Goal: Navigation & Orientation: Find specific page/section

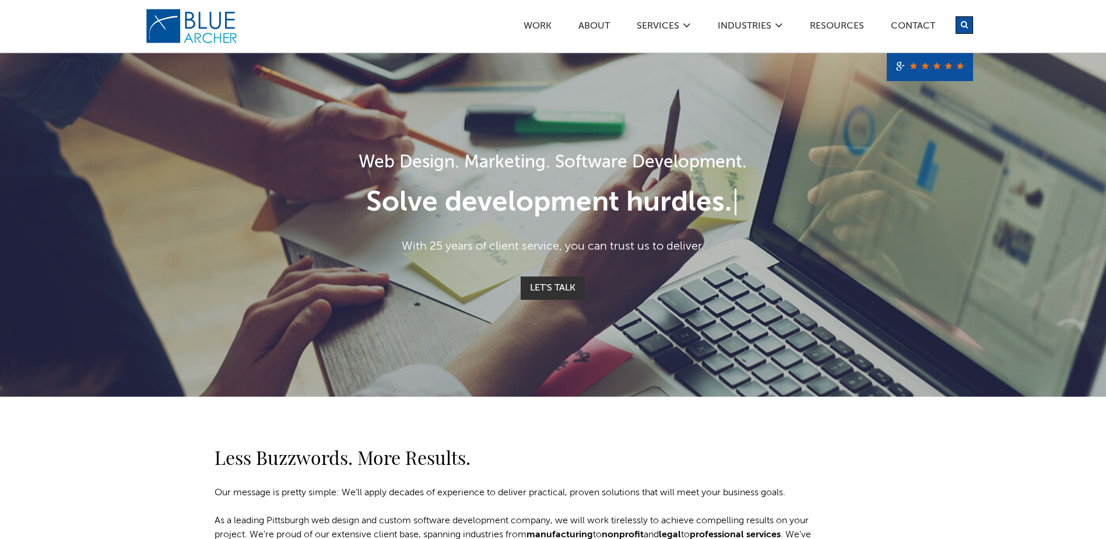
click at [135, 454] on div "Less Buzzwords. More Results. Our message is pretty simple: We’ll apply decades…" at bounding box center [554, 490] width 840 height 187
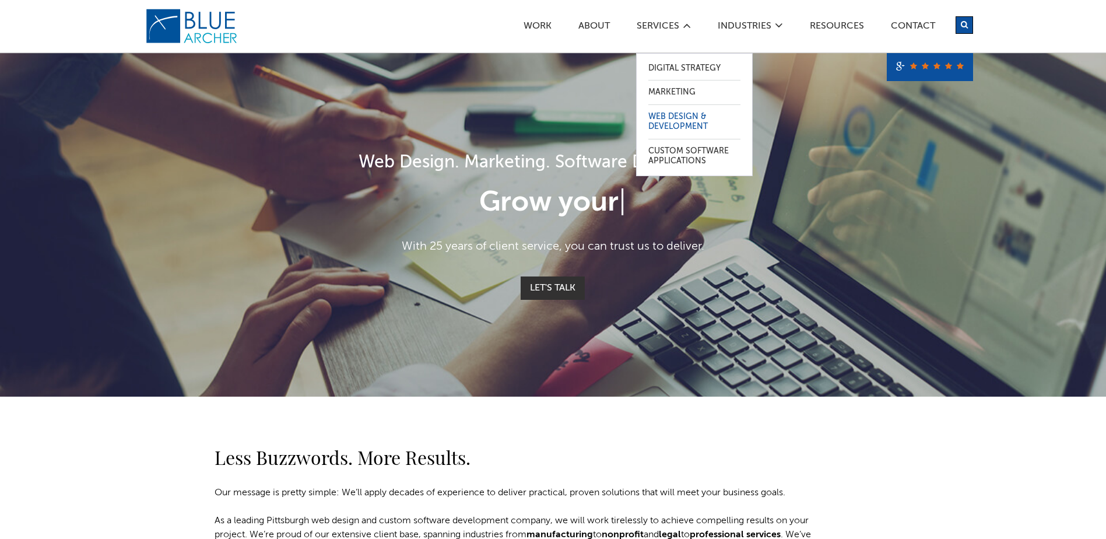
click at [677, 113] on link "Web Design & Development" at bounding box center [694, 122] width 92 height 34
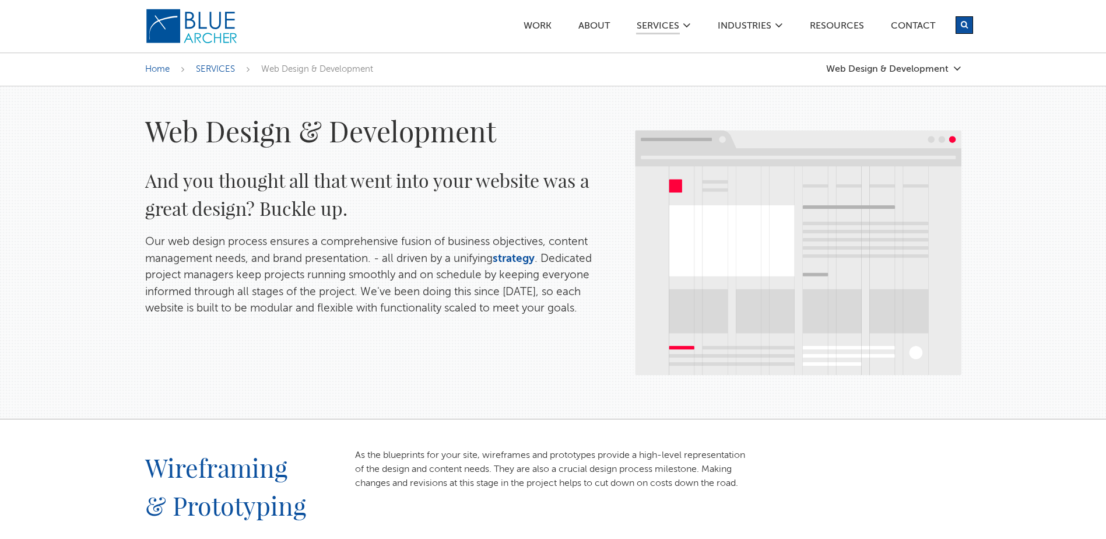
click at [258, 131] on h1 "Web Design & Development" at bounding box center [378, 131] width 467 height 36
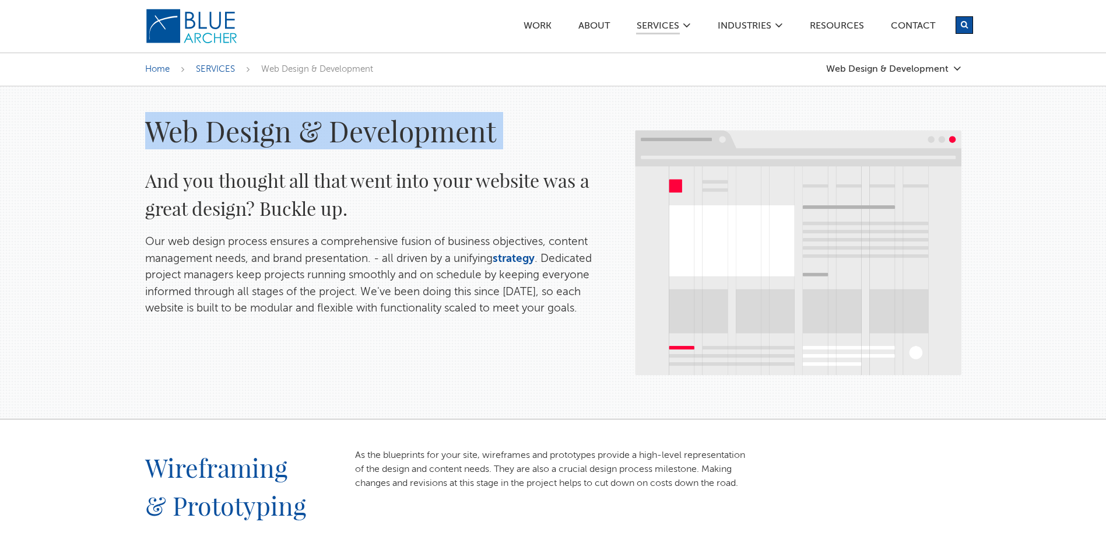
click at [258, 131] on h1 "Web Design & Development" at bounding box center [378, 131] width 467 height 36
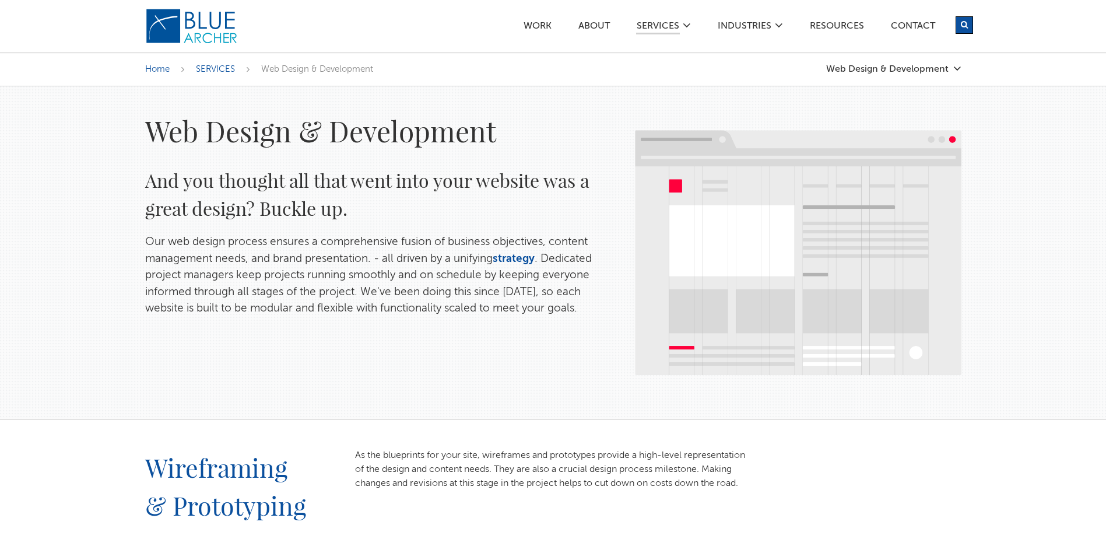
click at [430, 261] on p "Our web design process ensures a comprehensive fusion of business objectives, c…" at bounding box center [378, 275] width 467 height 83
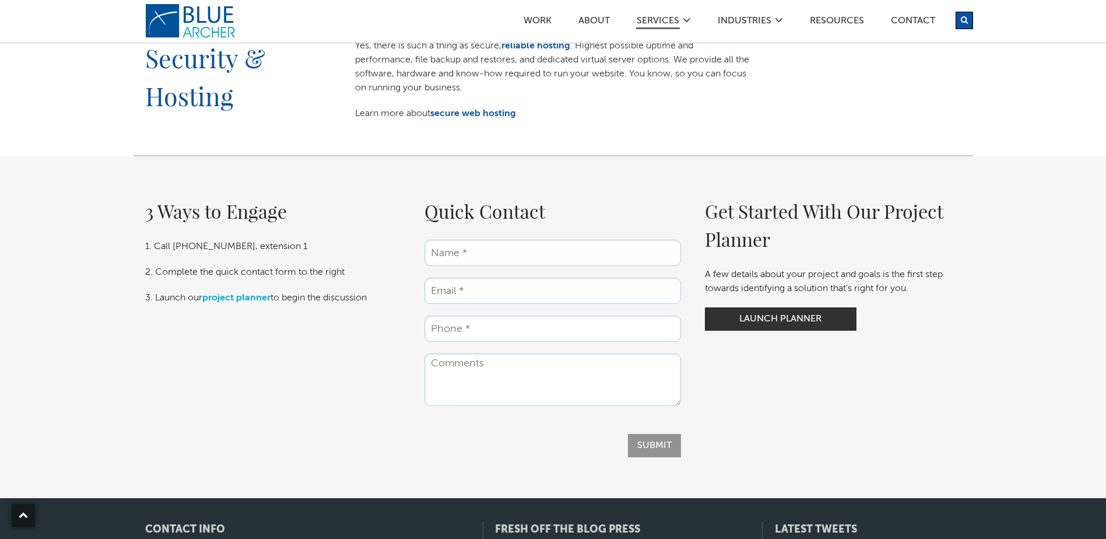
scroll to position [1472, 0]
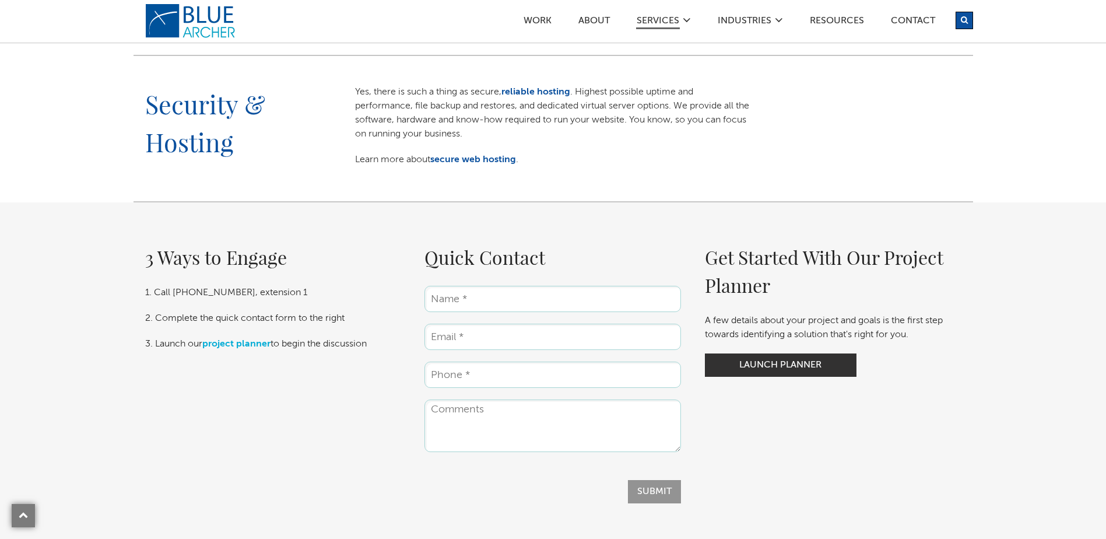
click at [212, 188] on div "Security & Hosting Yes, there is such a thing as secure, reliable hosting . Hig…" at bounding box center [554, 129] width 840 height 146
click at [773, 176] on div "Security & Hosting Yes, there is such a thing as secure, reliable hosting . Hig…" at bounding box center [554, 129] width 840 height 146
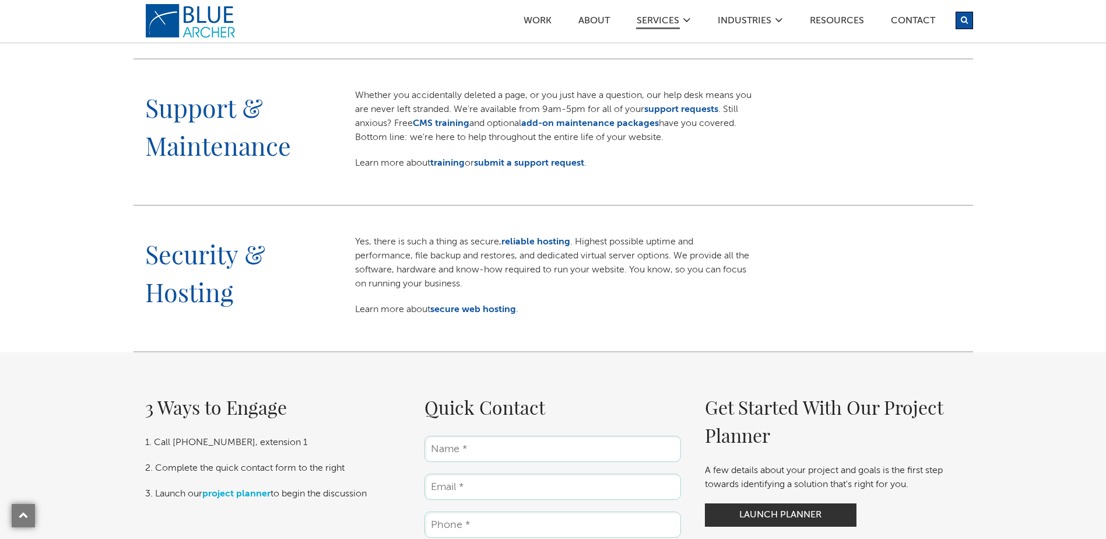
scroll to position [1297, 0]
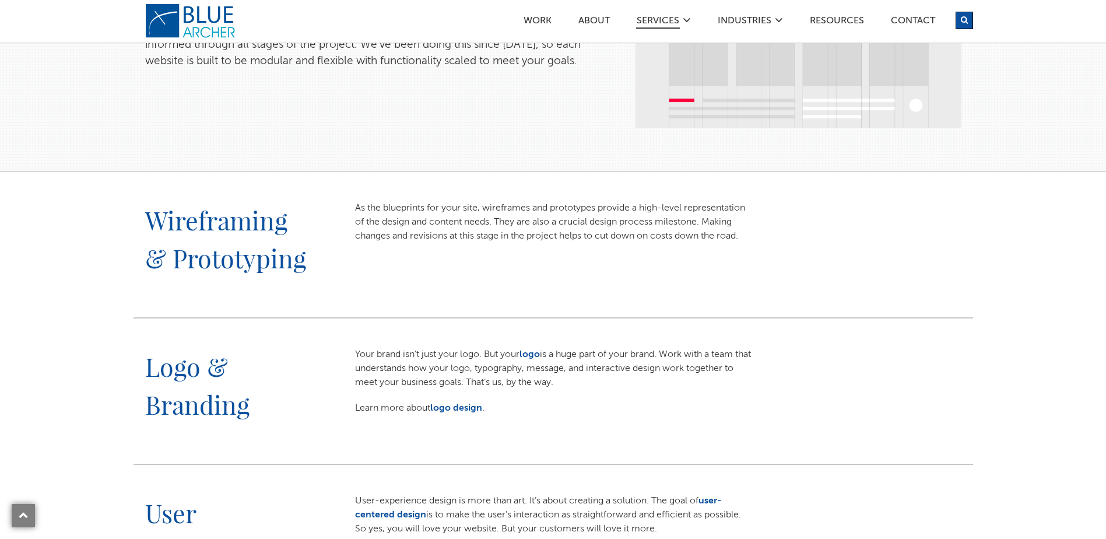
scroll to position [0, 0]
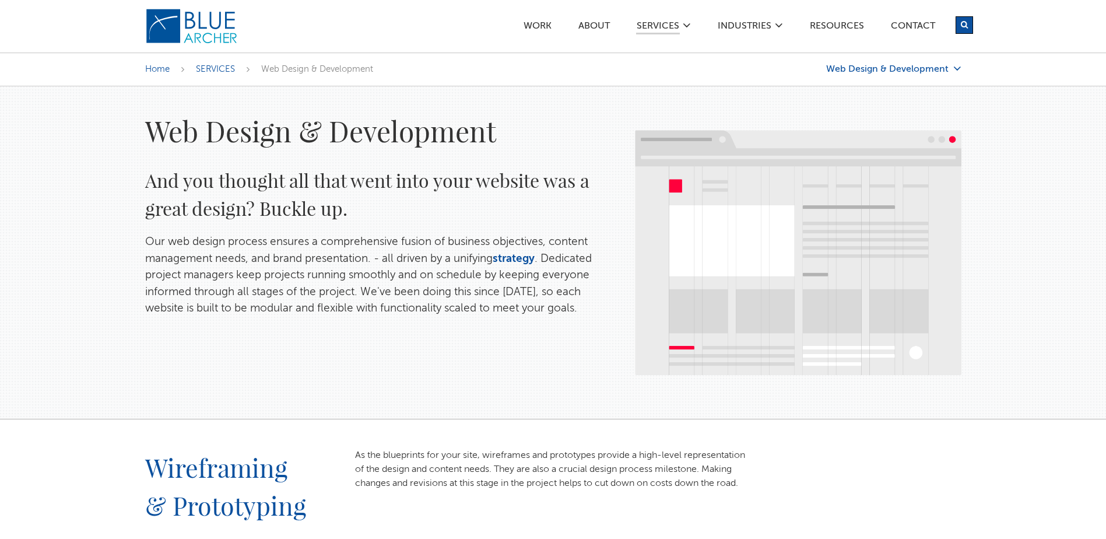
click at [957, 68] on icon at bounding box center [957, 68] width 8 height 9
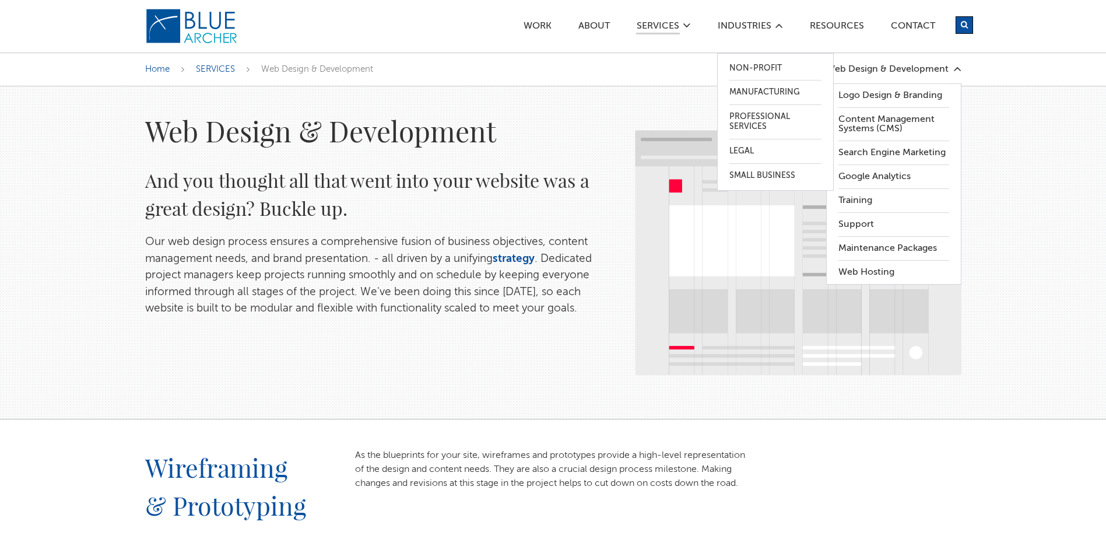
click at [775, 27] on icon at bounding box center [779, 25] width 8 height 9
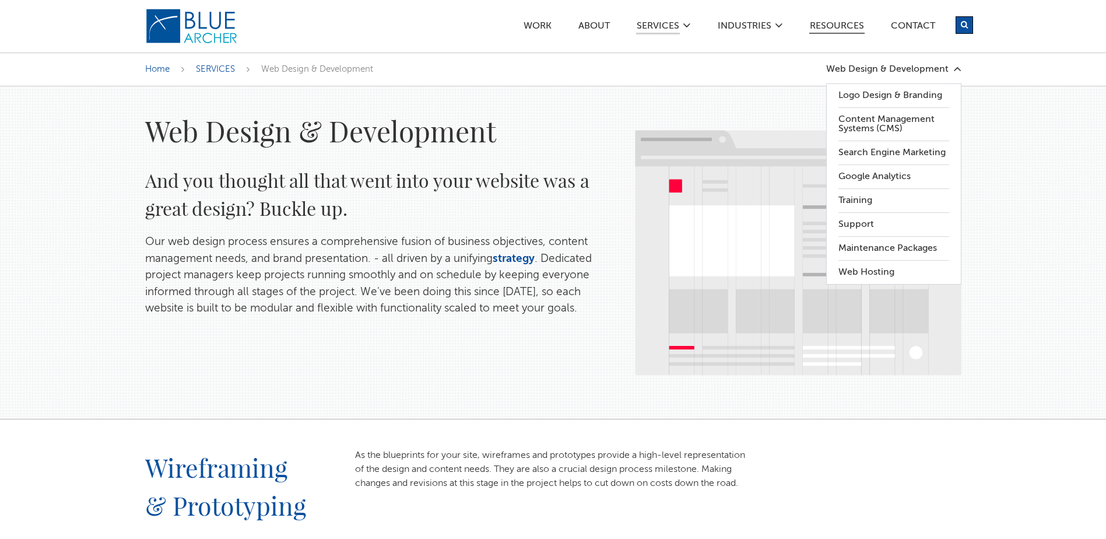
click at [857, 23] on link "Resources" at bounding box center [836, 28] width 55 height 12
